Goal: Transaction & Acquisition: Obtain resource

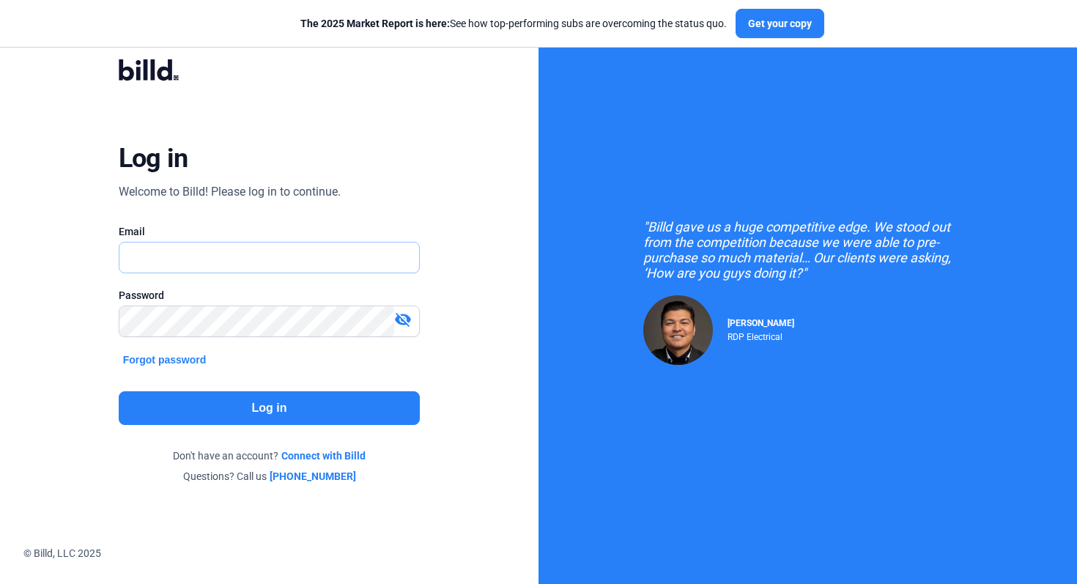
type input "[EMAIL_ADDRESS][DOMAIN_NAME]"
click at [259, 413] on button "Log in" at bounding box center [270, 408] width 302 height 34
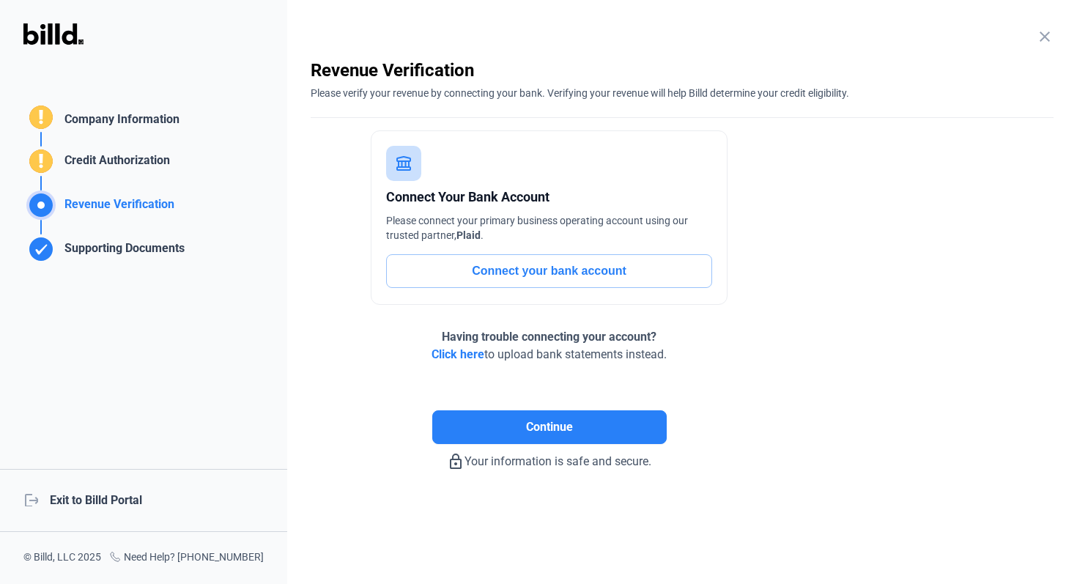
click at [100, 497] on div "logout Exit to Billd Portal" at bounding box center [143, 500] width 287 height 63
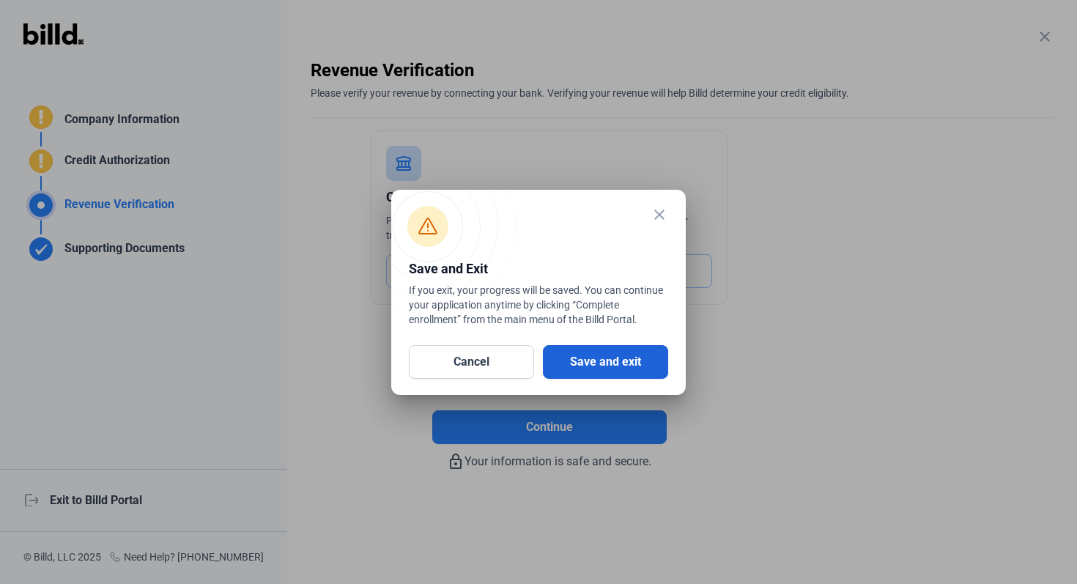
click at [594, 351] on button "Save and exit" at bounding box center [605, 362] width 125 height 34
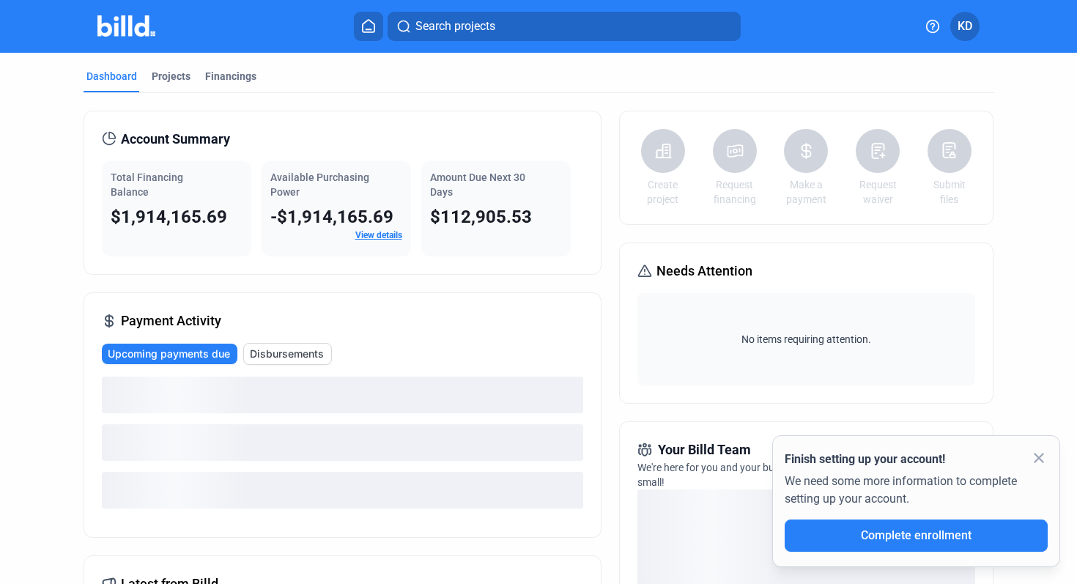
click at [228, 65] on mat-tab-group "Dashboard Projects Financings Account Summary Total Financing Balance $1,914,16…" at bounding box center [538, 514] width 910 height 923
click at [228, 80] on div "Financings" at bounding box center [230, 76] width 51 height 15
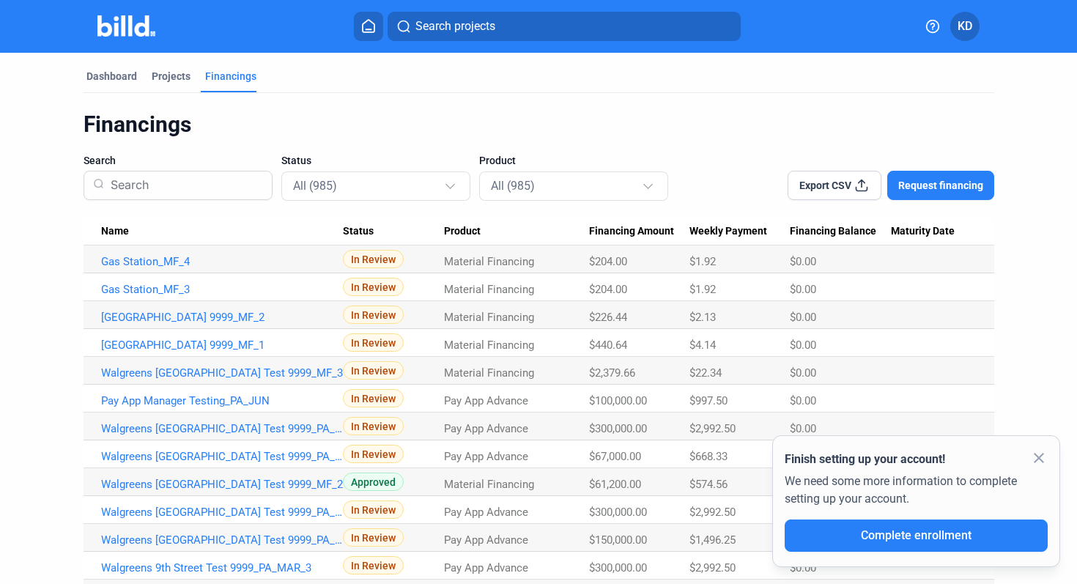
click at [937, 181] on span "Request financing" at bounding box center [940, 185] width 85 height 15
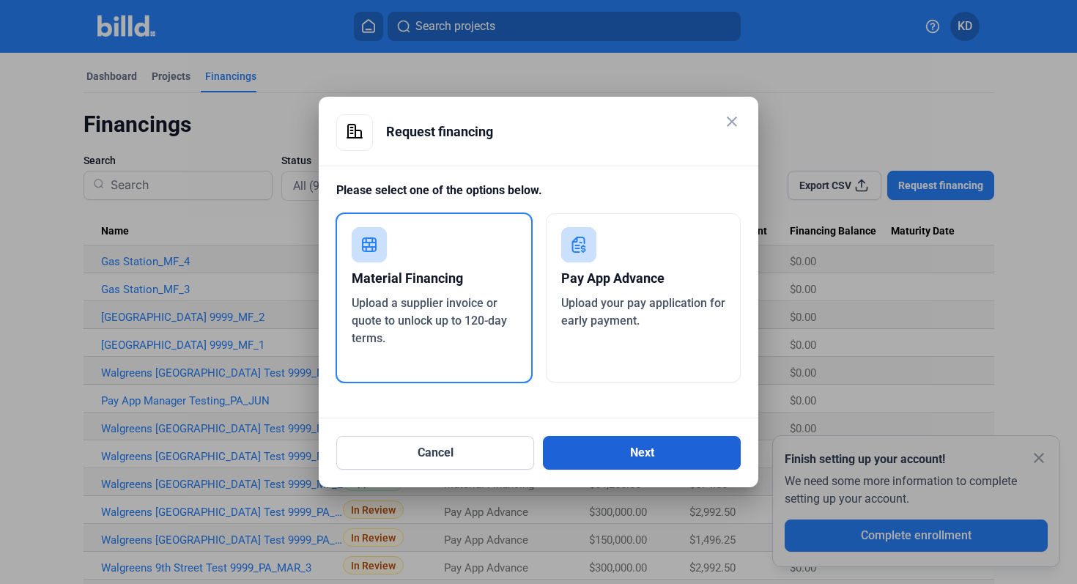
click at [643, 455] on button "Next" at bounding box center [642, 453] width 198 height 34
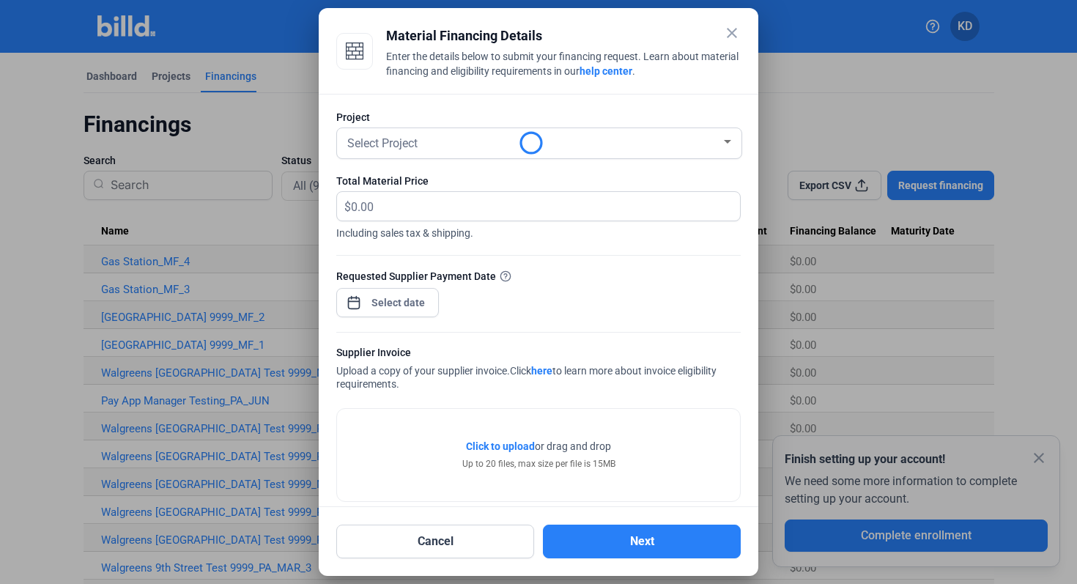
click at [400, 303] on div "close Material Financing Details Enter the details below to submit your financi…" at bounding box center [538, 292] width 1077 height 584
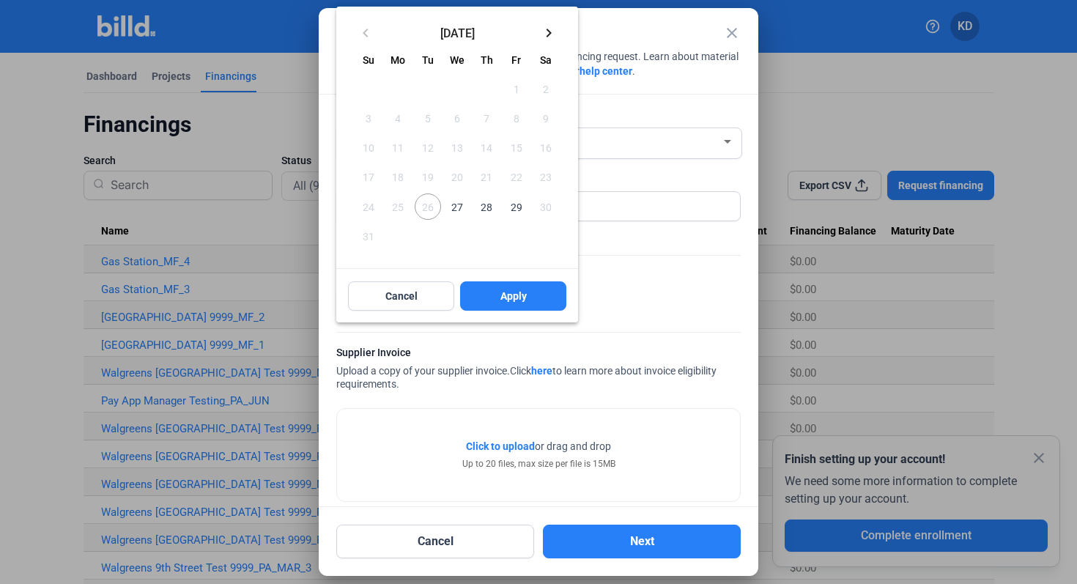
click at [428, 207] on span "26" at bounding box center [427, 206] width 26 height 26
click at [458, 205] on span "27" at bounding box center [457, 206] width 26 height 26
click at [488, 208] on span "28" at bounding box center [486, 206] width 26 height 26
click at [513, 204] on span "29" at bounding box center [515, 206] width 26 height 26
click at [435, 204] on span "26" at bounding box center [427, 206] width 26 height 26
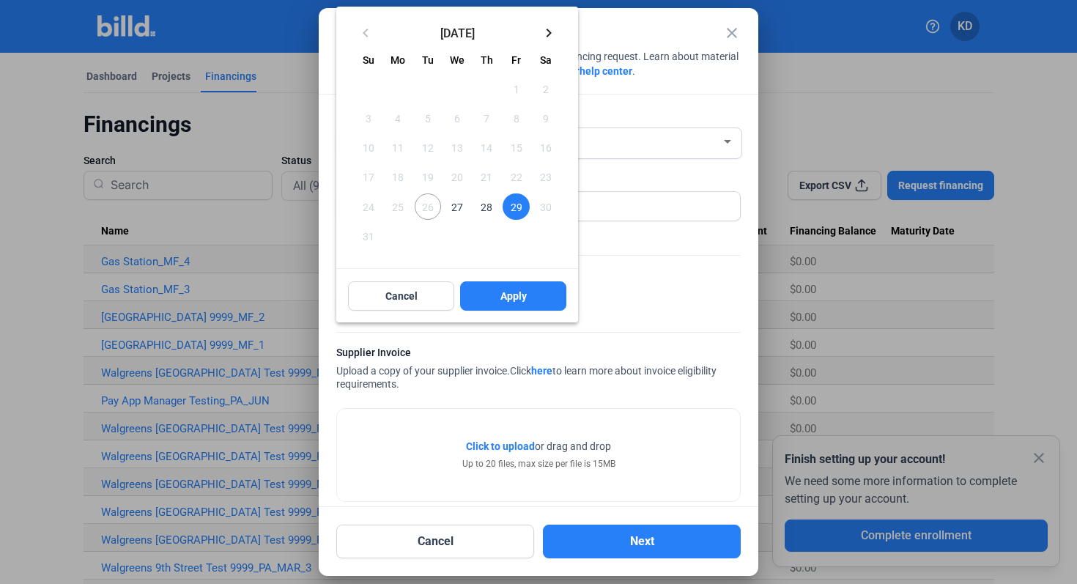
click at [735, 34] on div at bounding box center [538, 292] width 1077 height 584
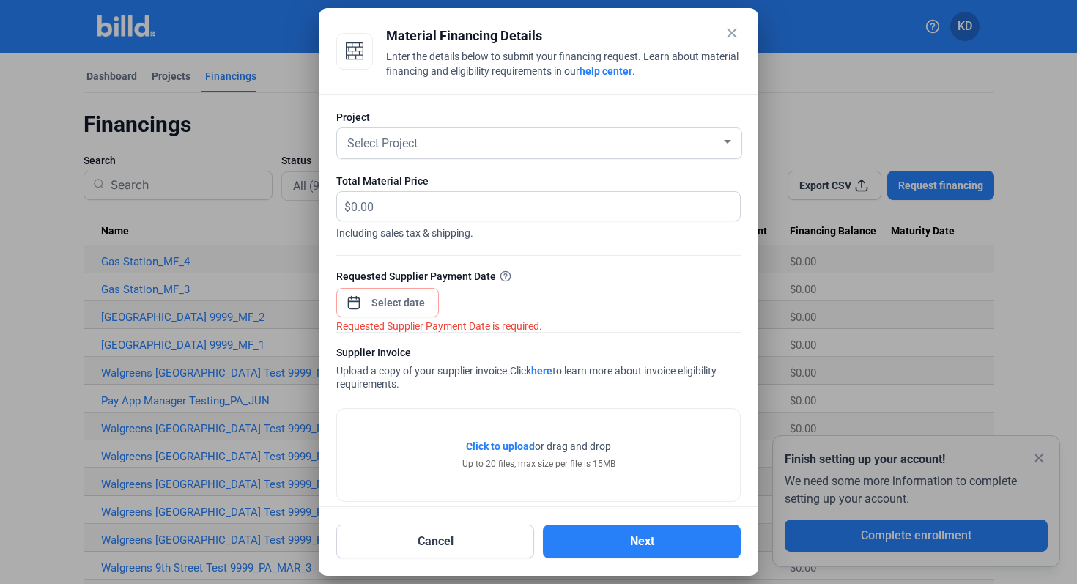
click at [729, 33] on mat-icon "close" at bounding box center [732, 33] width 18 height 18
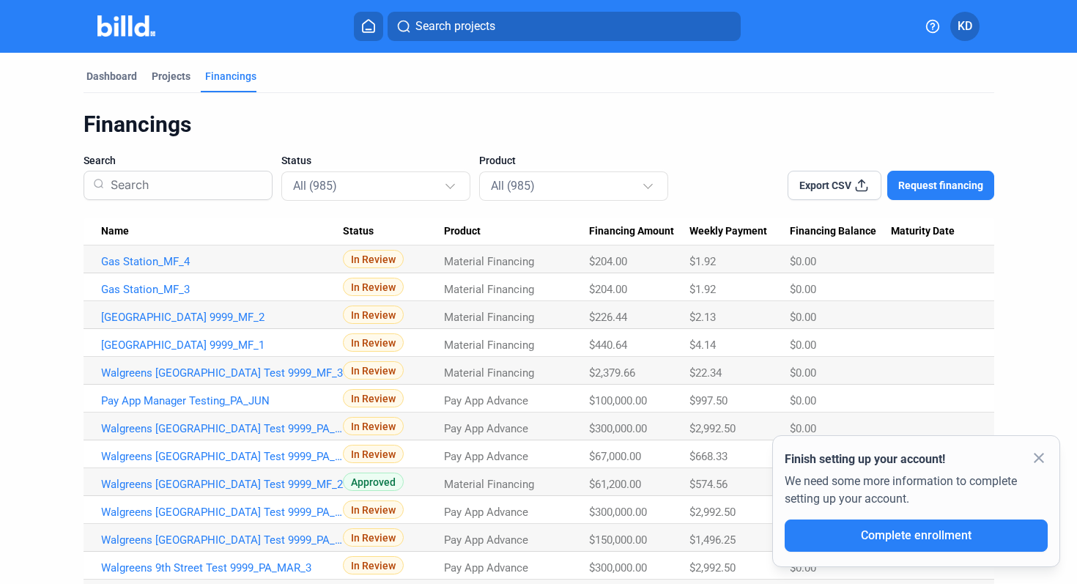
click at [951, 178] on span "Request financing" at bounding box center [940, 185] width 85 height 15
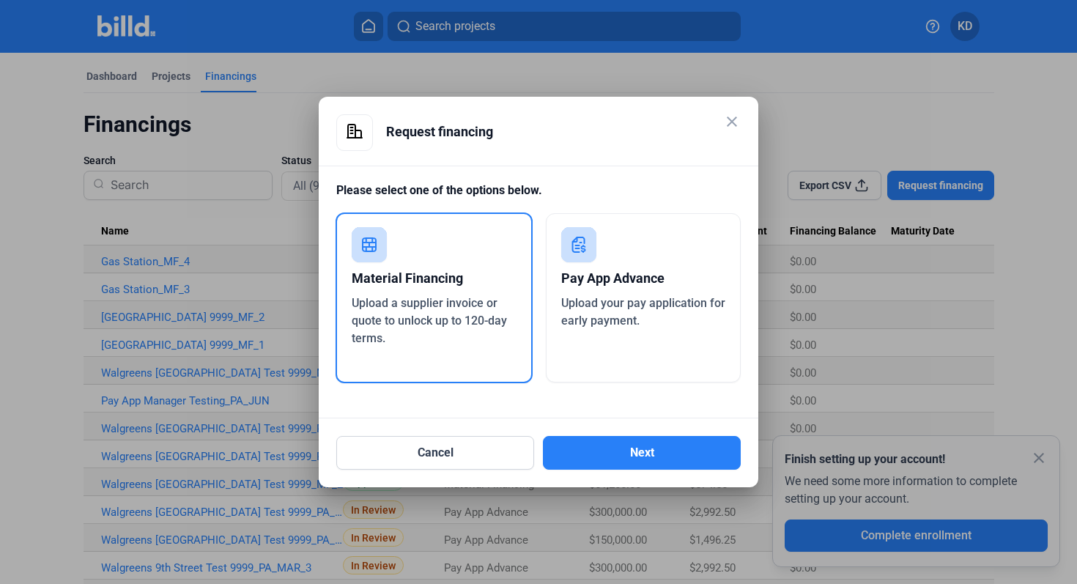
click at [661, 340] on div "Pay App Advance Upload your pay application for early payment." at bounding box center [644, 297] width 196 height 169
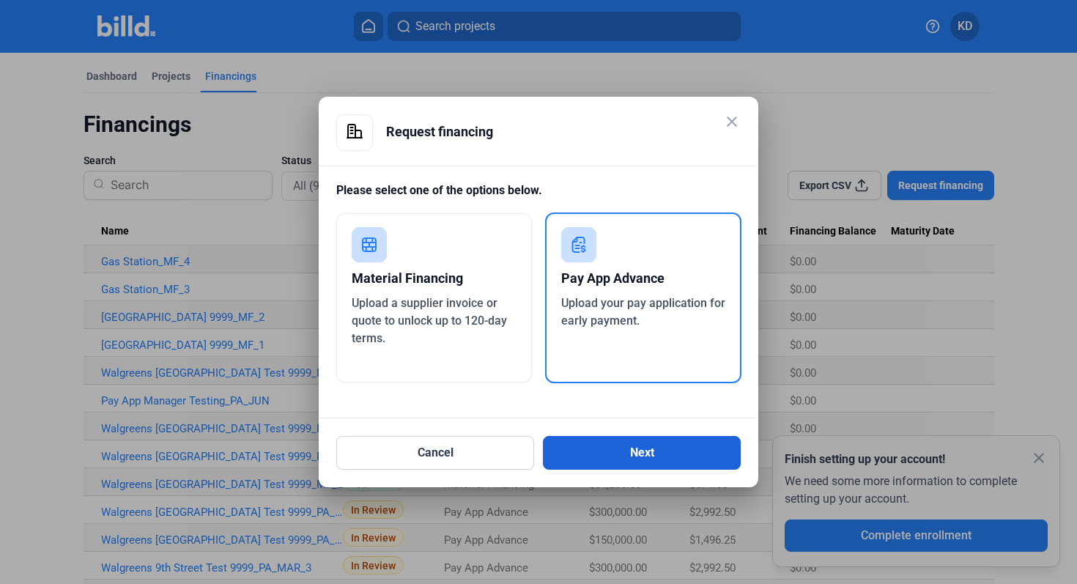
click at [647, 447] on button "Next" at bounding box center [642, 453] width 198 height 34
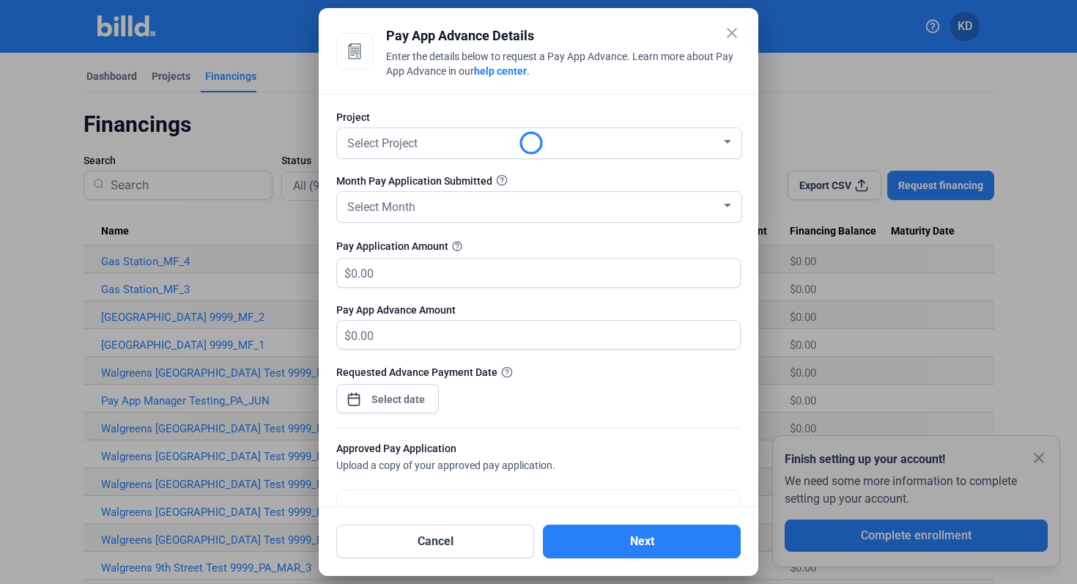
click at [419, 401] on div "close Pay App Advance Details Enter the details below to request a Pay App Adva…" at bounding box center [538, 292] width 1077 height 584
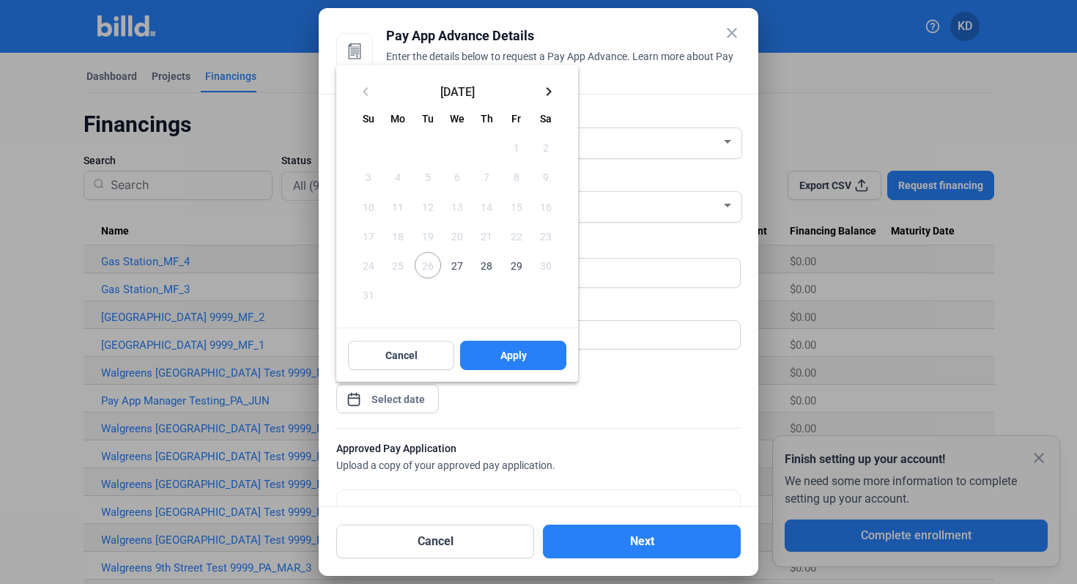
click at [433, 264] on span "26" at bounding box center [427, 265] width 26 height 26
click at [732, 36] on div at bounding box center [538, 292] width 1077 height 584
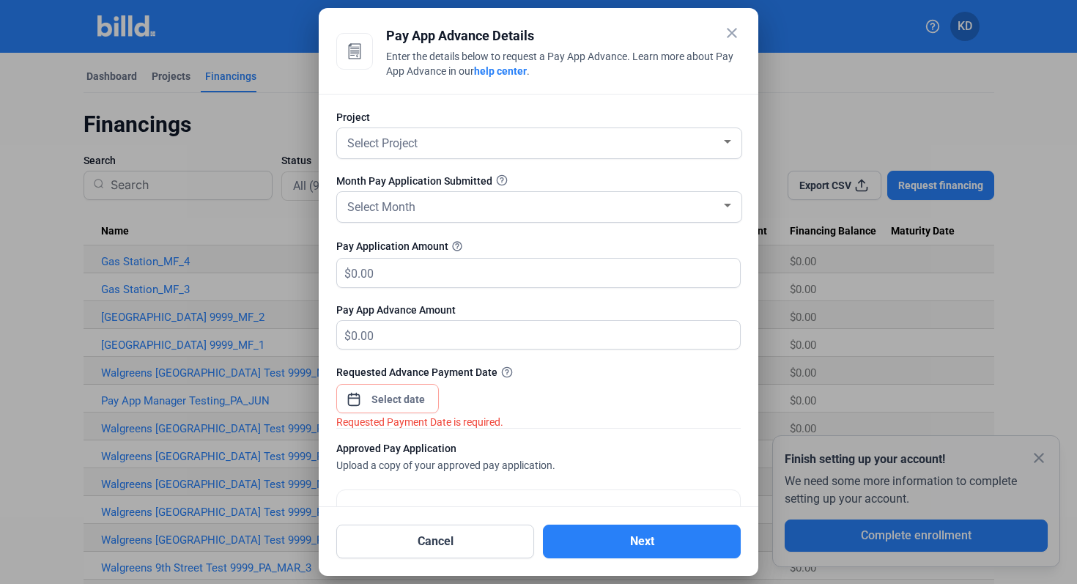
click at [732, 26] on mat-icon "close" at bounding box center [732, 33] width 18 height 18
